Goal: Information Seeking & Learning: Learn about a topic

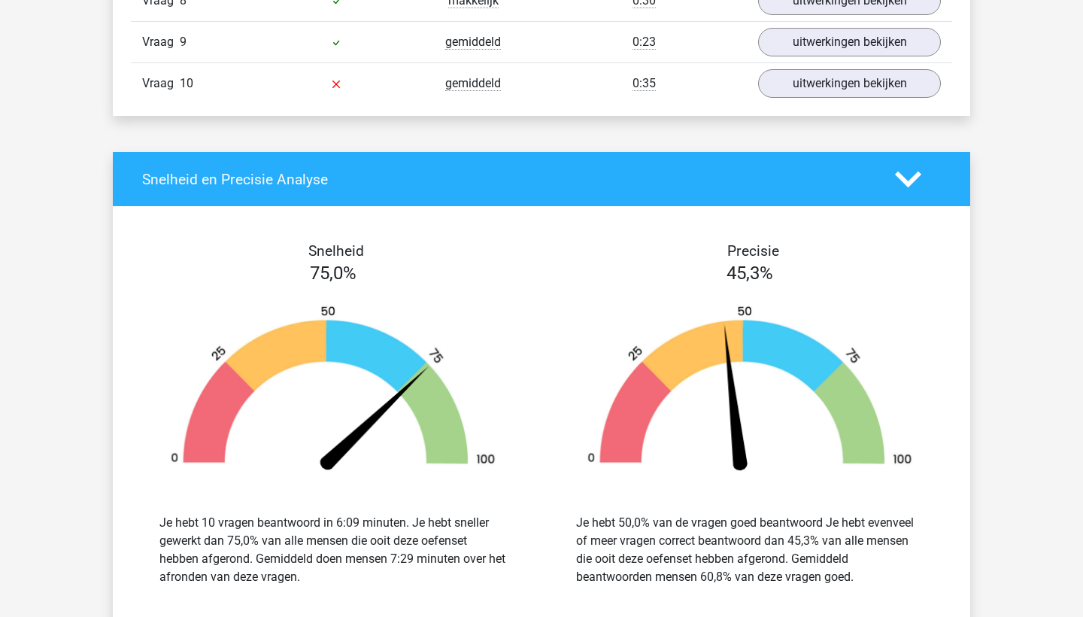
scroll to position [3617, 0]
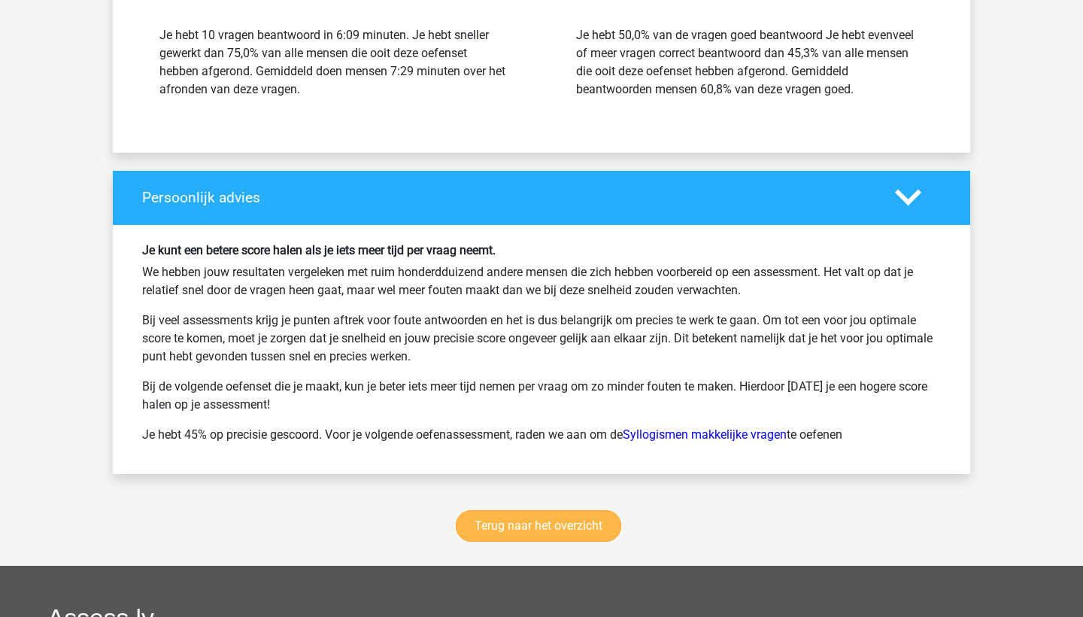
click at [509, 521] on link "Terug naar het overzicht" at bounding box center [539, 526] width 166 height 32
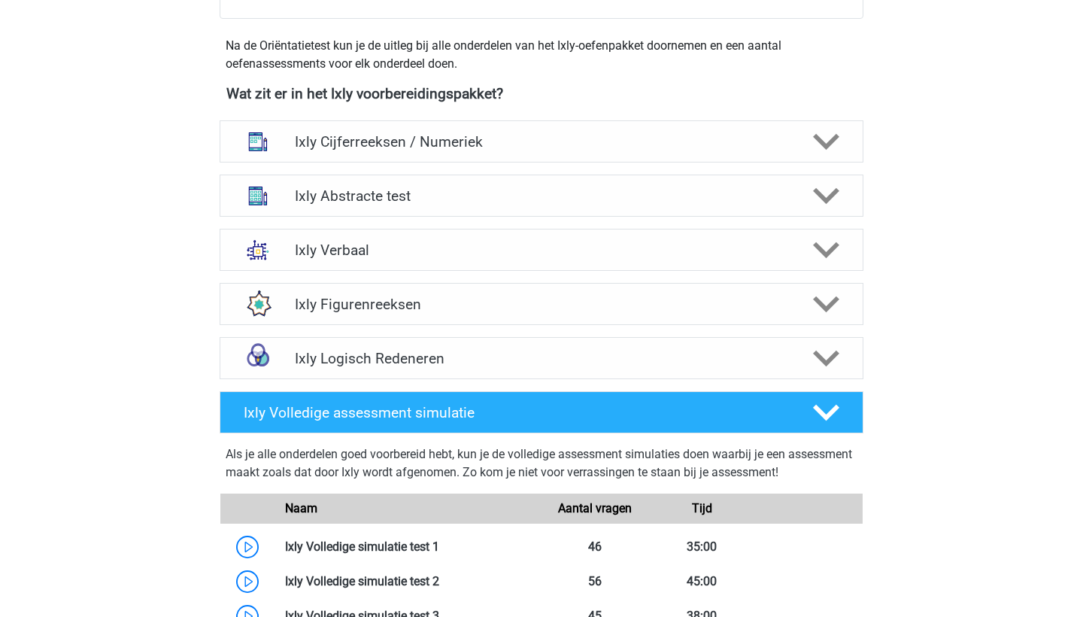
scroll to position [510, 0]
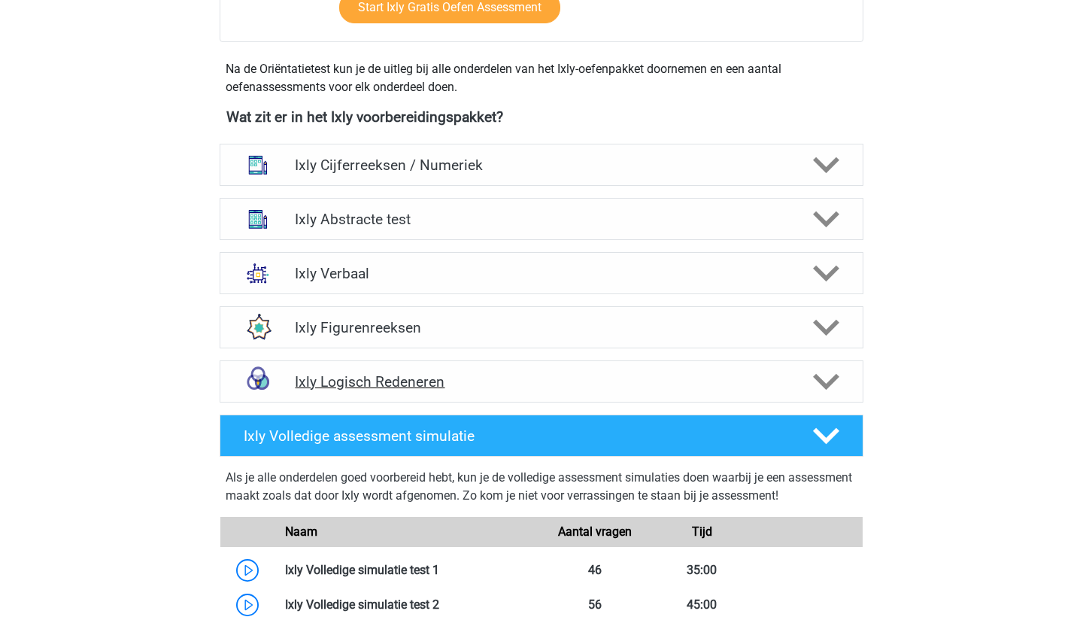
click at [541, 380] on h4 "Ixly Logisch Redeneren" at bounding box center [541, 381] width 493 height 17
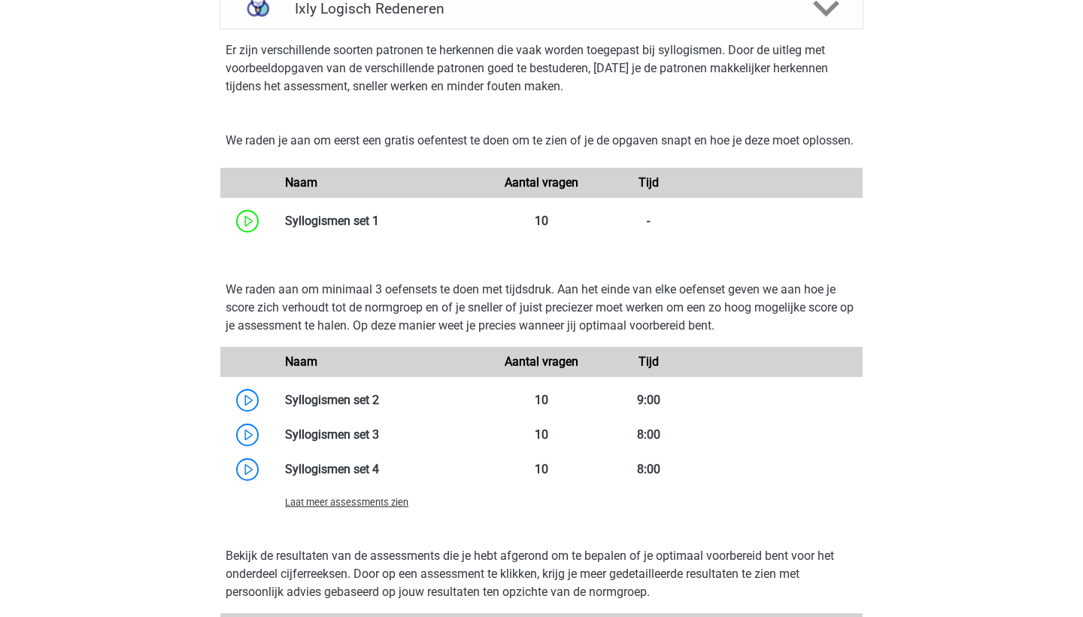
scroll to position [883, 0]
click at [390, 511] on div "Laat meer assessments zien" at bounding box center [381, 502] width 214 height 18
click at [390, 508] on span "Laat meer assessments zien" at bounding box center [346, 502] width 123 height 11
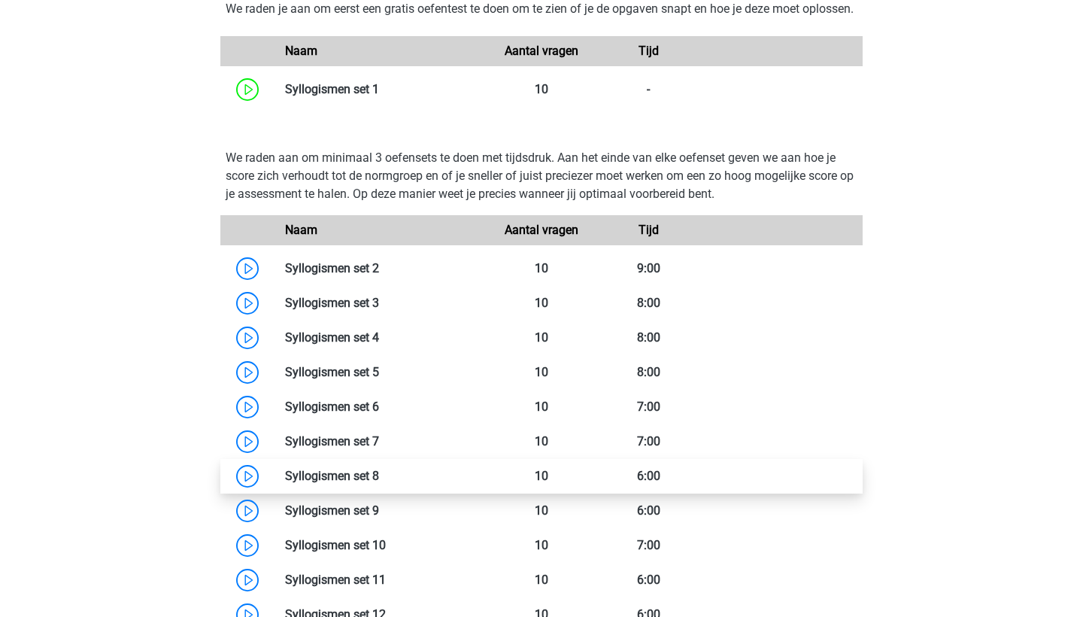
scroll to position [1061, 0]
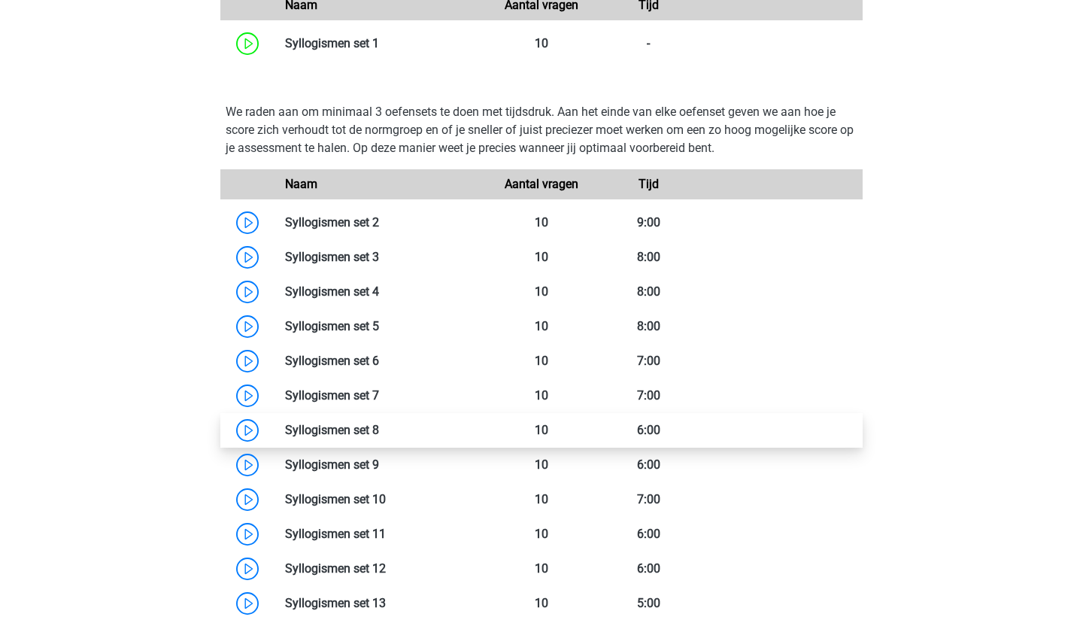
click at [379, 437] on link at bounding box center [379, 430] width 0 height 14
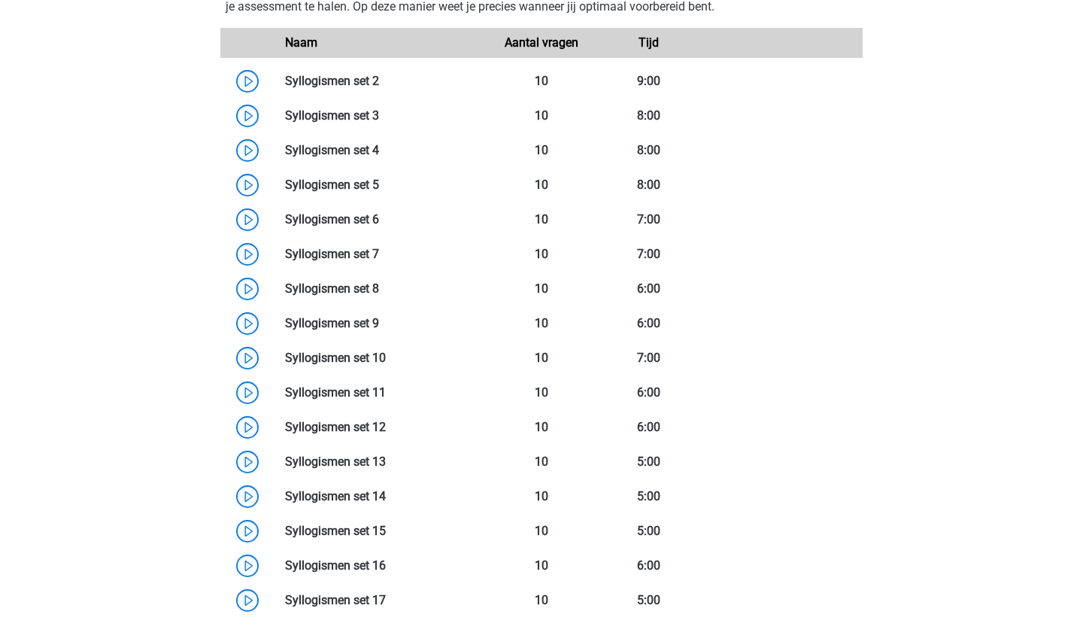
scroll to position [1195, 0]
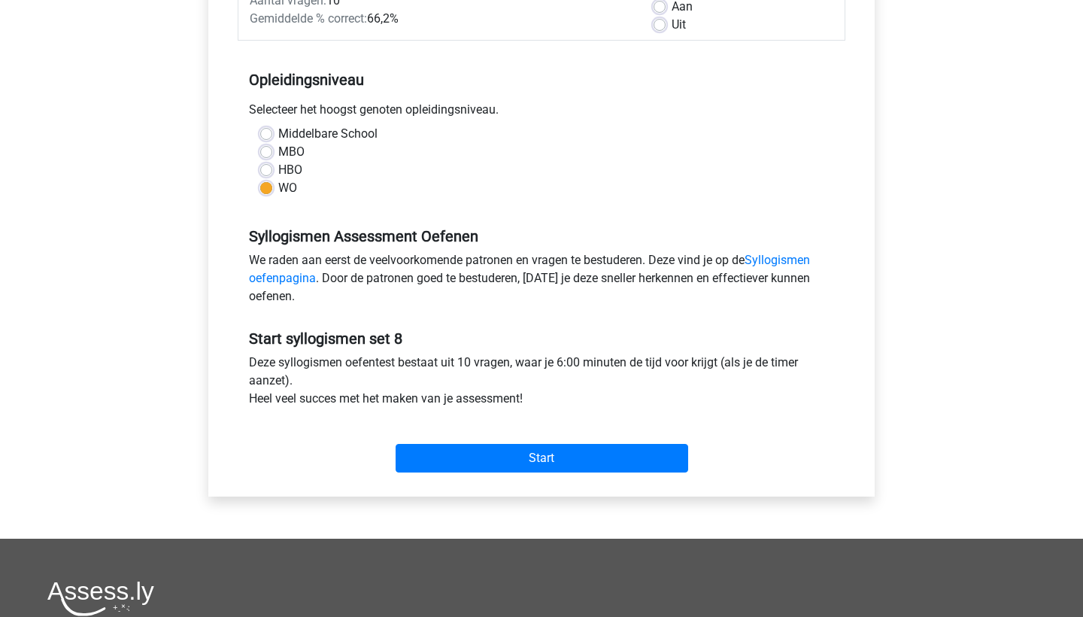
scroll to position [263, 0]
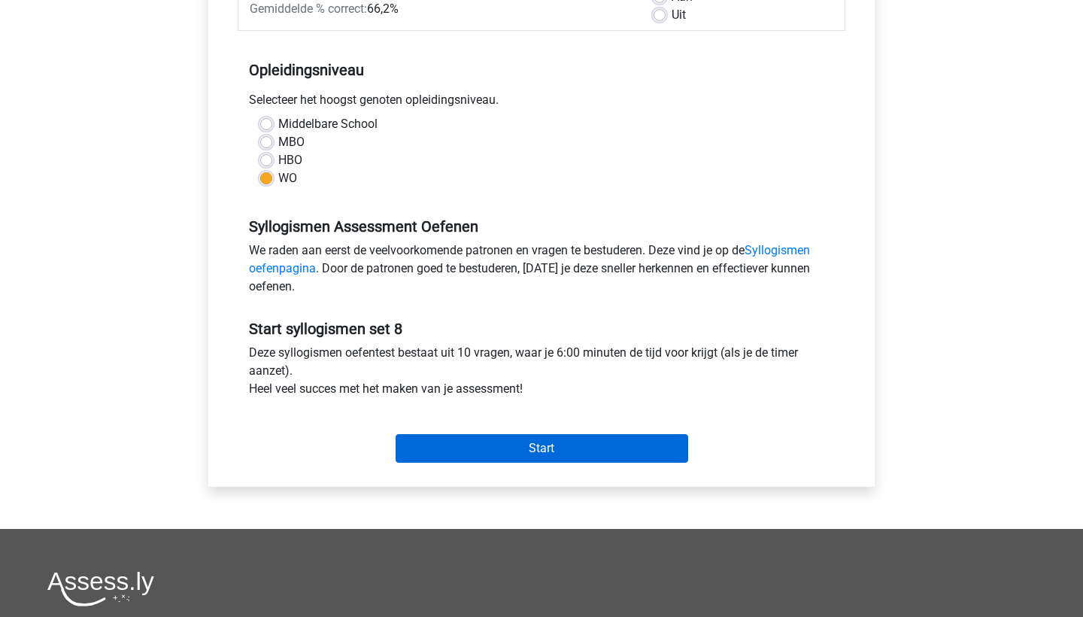
click at [454, 451] on input "Start" at bounding box center [542, 448] width 293 height 29
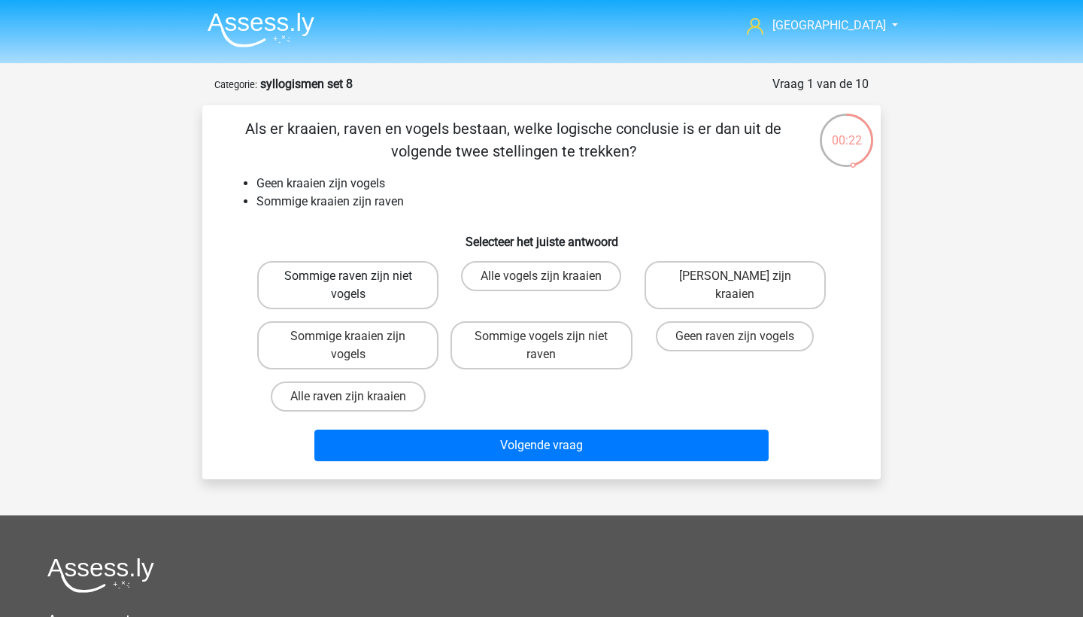
click at [409, 294] on label "Sommige raven zijn niet vogels" at bounding box center [347, 285] width 181 height 48
click at [358, 286] on input "Sommige raven zijn niet vogels" at bounding box center [353, 281] width 10 height 10
radio input "true"
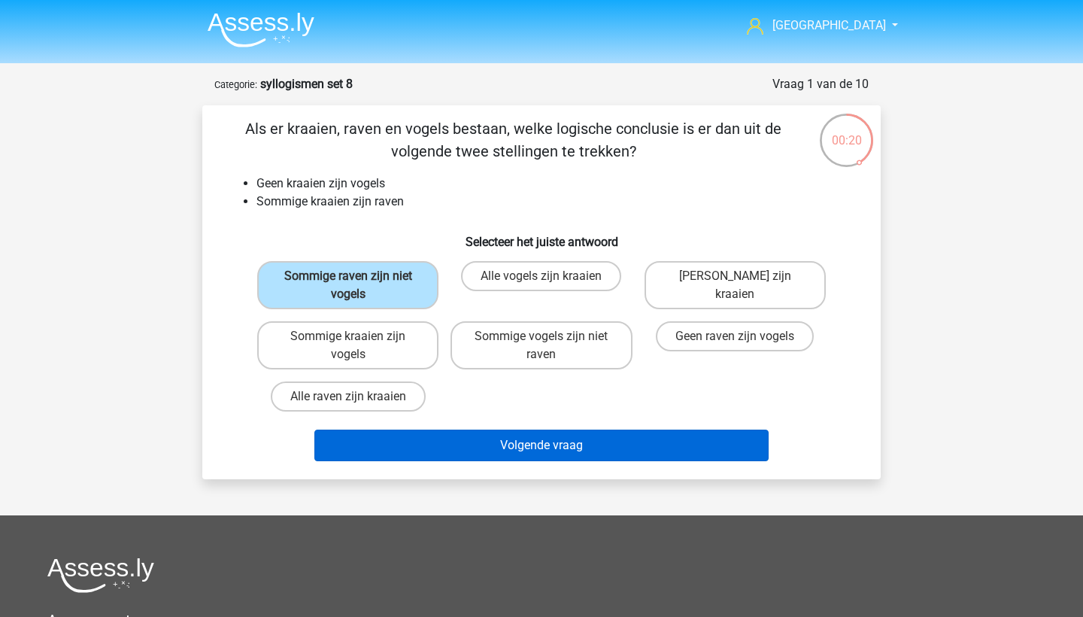
click at [536, 448] on button "Volgende vraag" at bounding box center [541, 446] width 455 height 32
